Goal: Go to known website: Go to known website

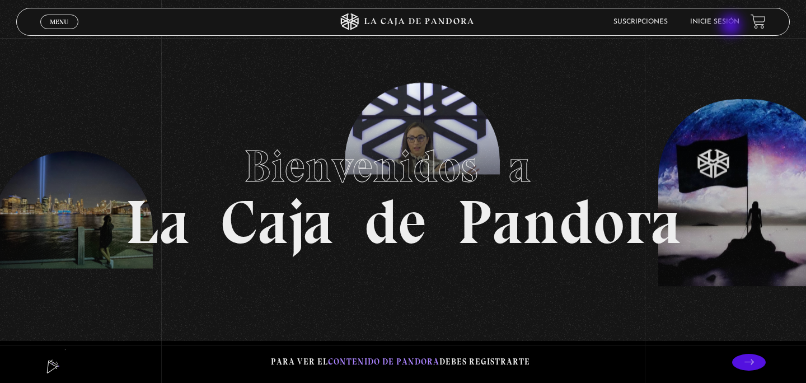
click at [732, 26] on li "Inicie sesión" at bounding box center [714, 21] width 49 height 17
click at [723, 23] on link "Inicie sesión" at bounding box center [714, 21] width 49 height 7
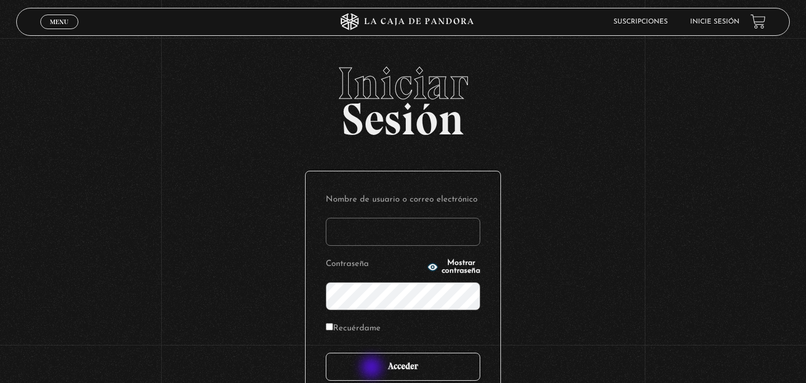
type input "[PERSON_NAME].[PERSON_NAME]"
click at [373, 368] on input "Acceder" at bounding box center [403, 366] width 154 height 28
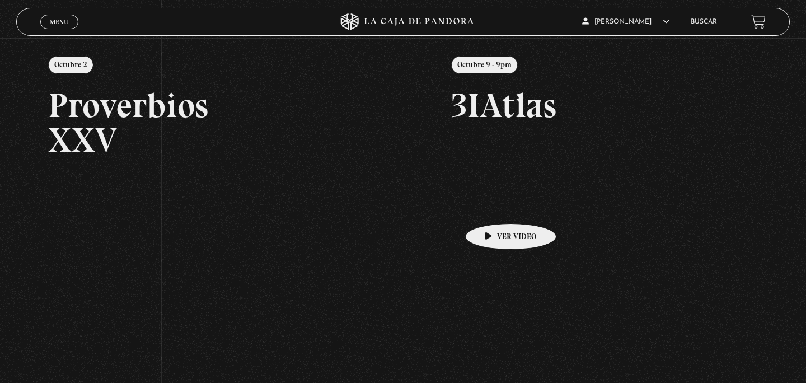
scroll to position [135, 0]
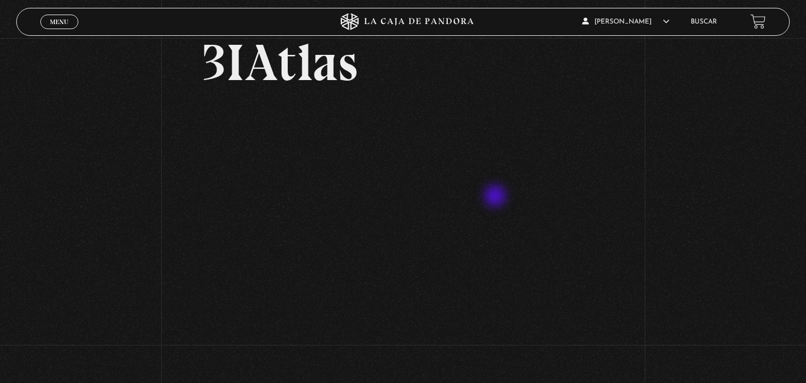
scroll to position [82, 0]
